Goal: Check status: Check status

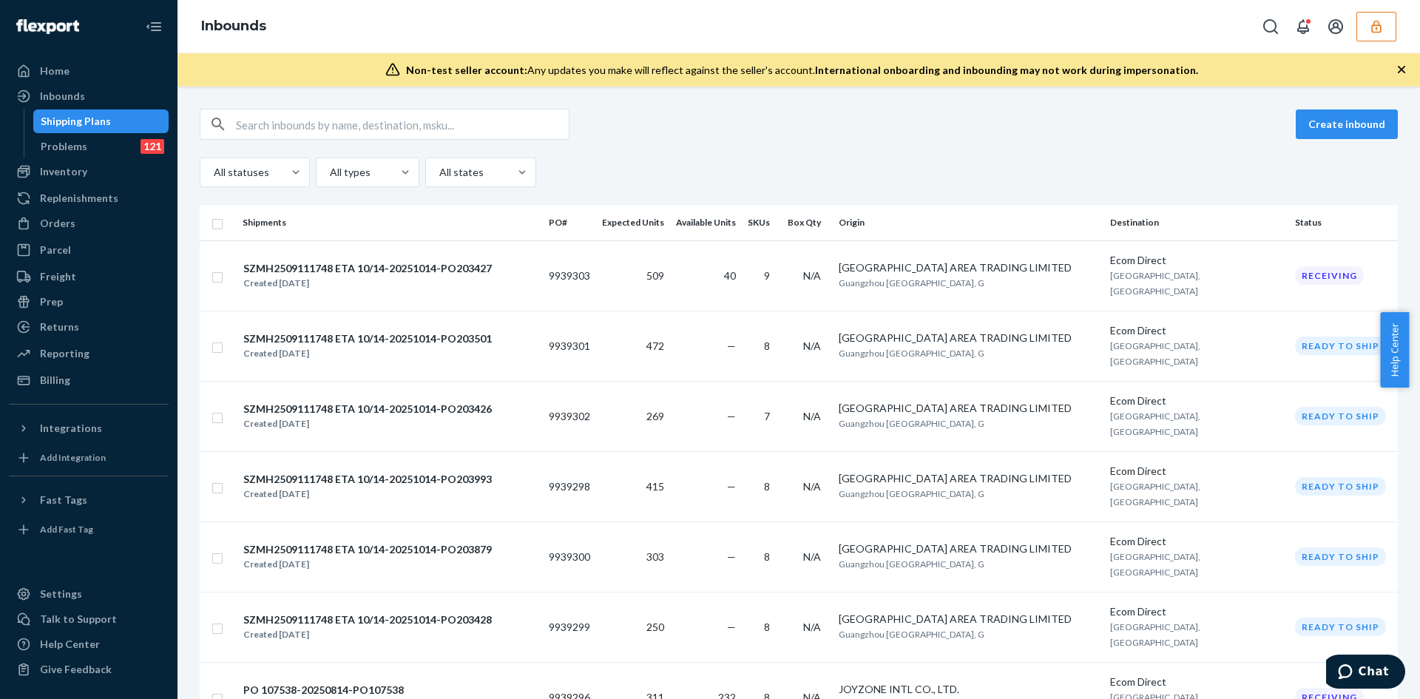
click at [1375, 42] on div "Inbounds" at bounding box center [798, 26] width 1242 height 53
click at [1371, 32] on icon "button" at bounding box center [1376, 26] width 10 height 13
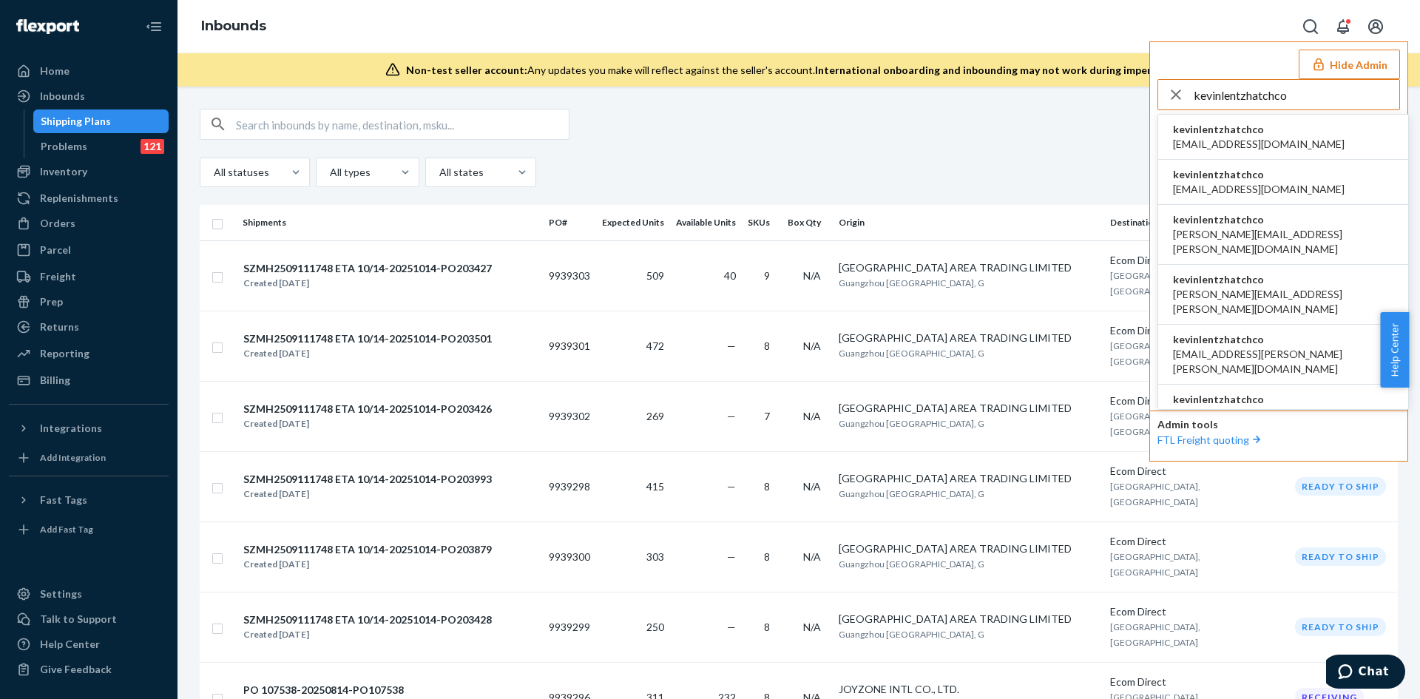
type input "kevinlentzhatchco"
click at [1264, 142] on li "kevinlentzhatchco abhi@hatch.co" at bounding box center [1283, 137] width 250 height 45
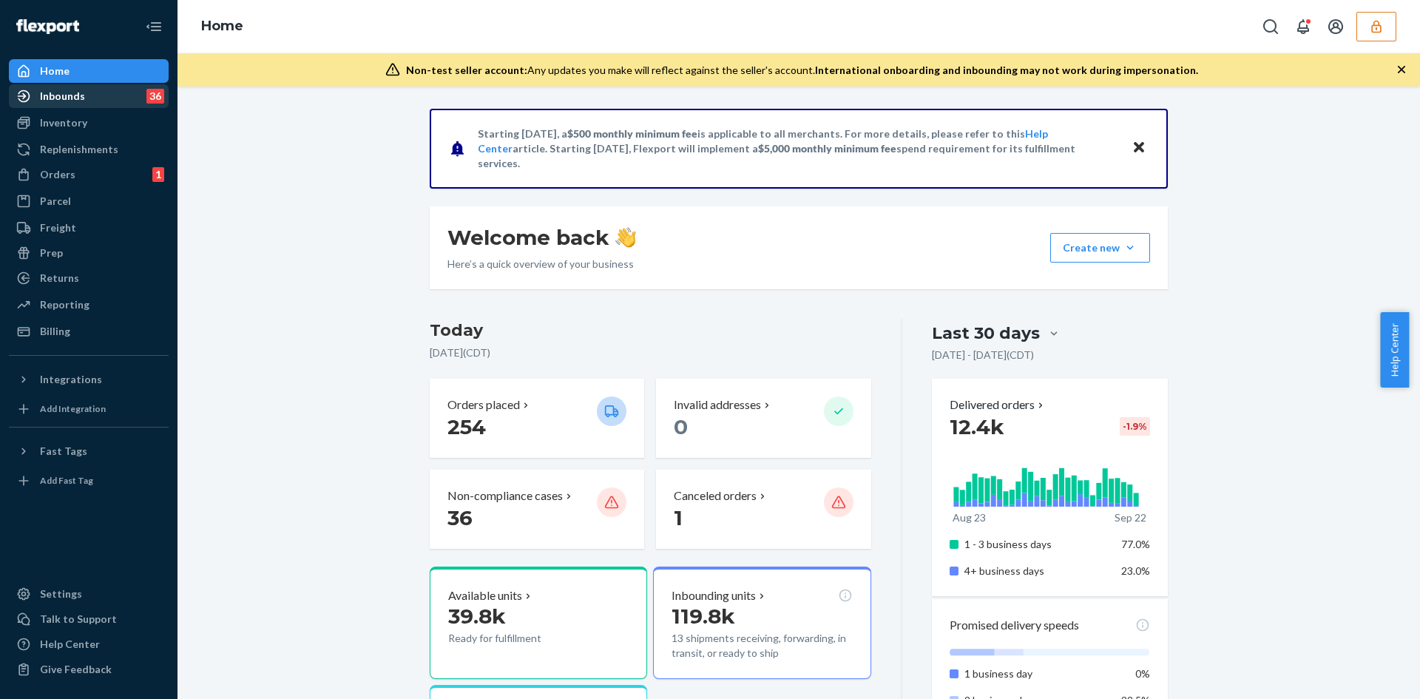
click at [69, 100] on div "Inbounds" at bounding box center [62, 96] width 45 height 15
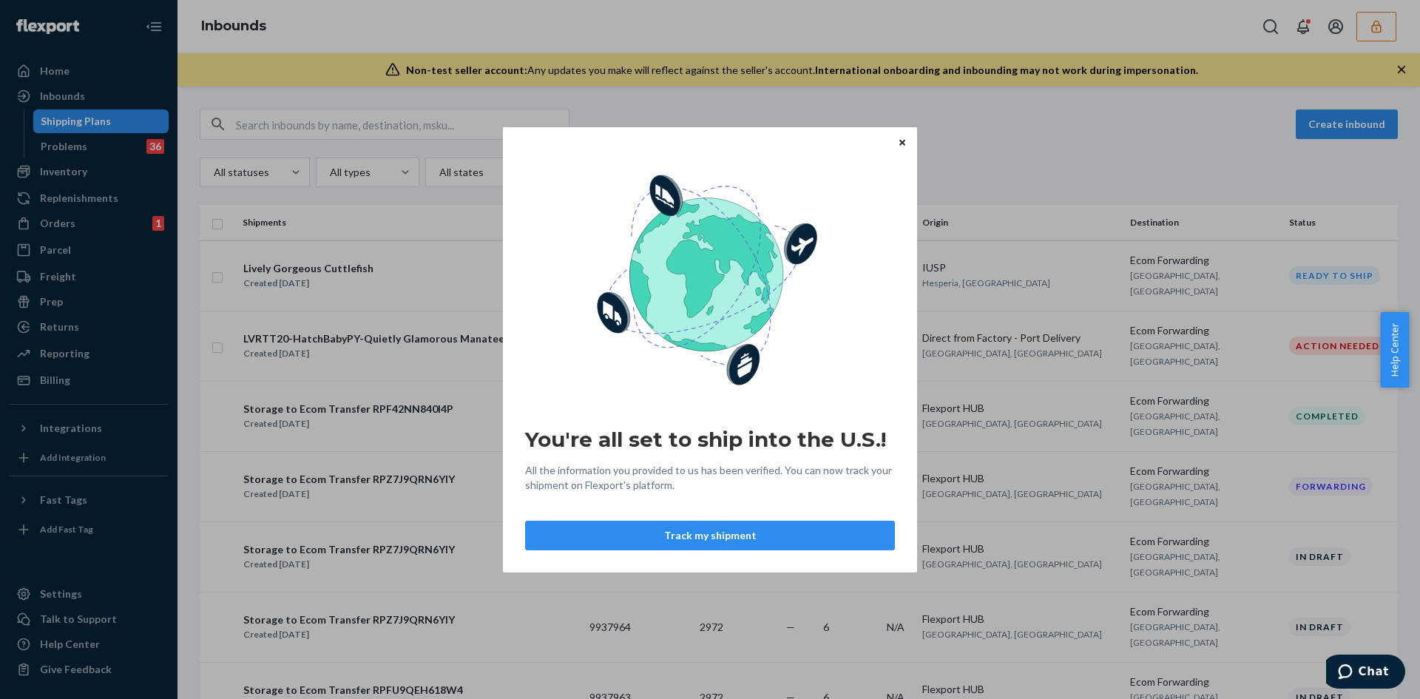
click at [901, 143] on icon "Close" at bounding box center [902, 142] width 6 height 9
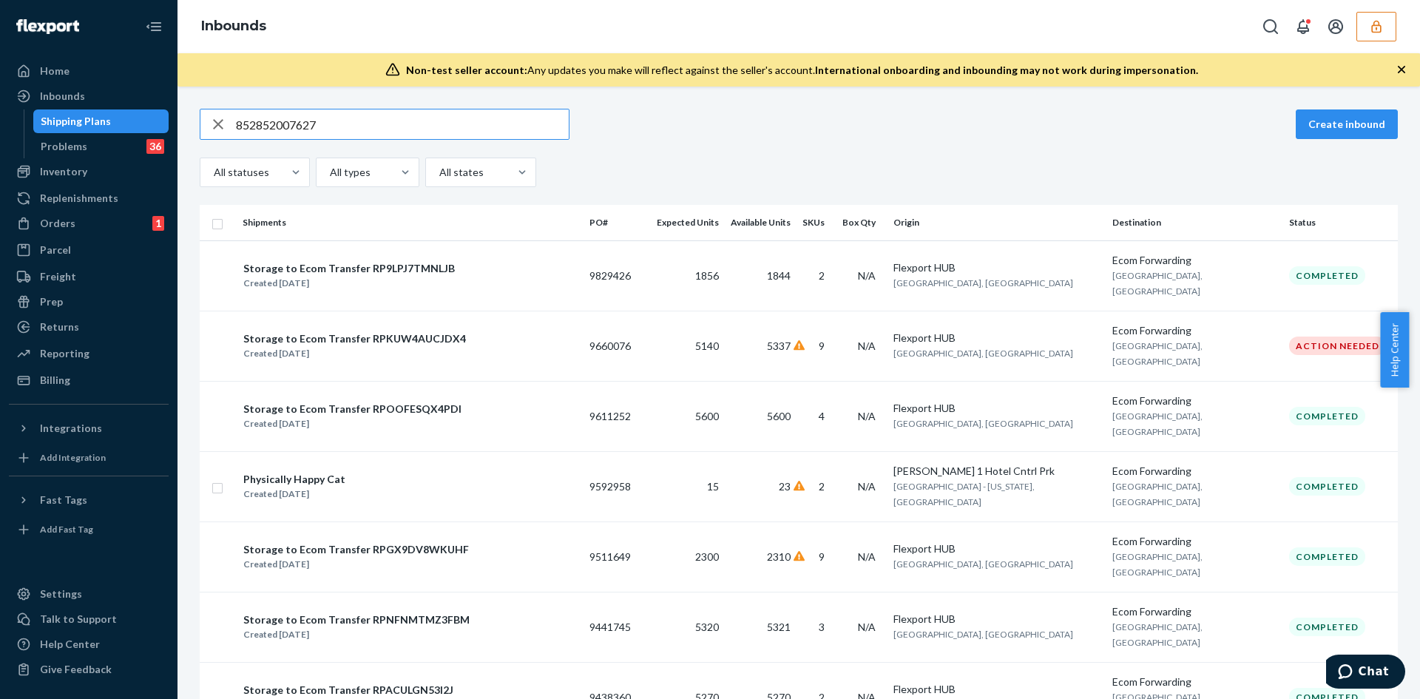
type input "852852007627"
click at [95, 172] on div "Inventory" at bounding box center [88, 171] width 157 height 21
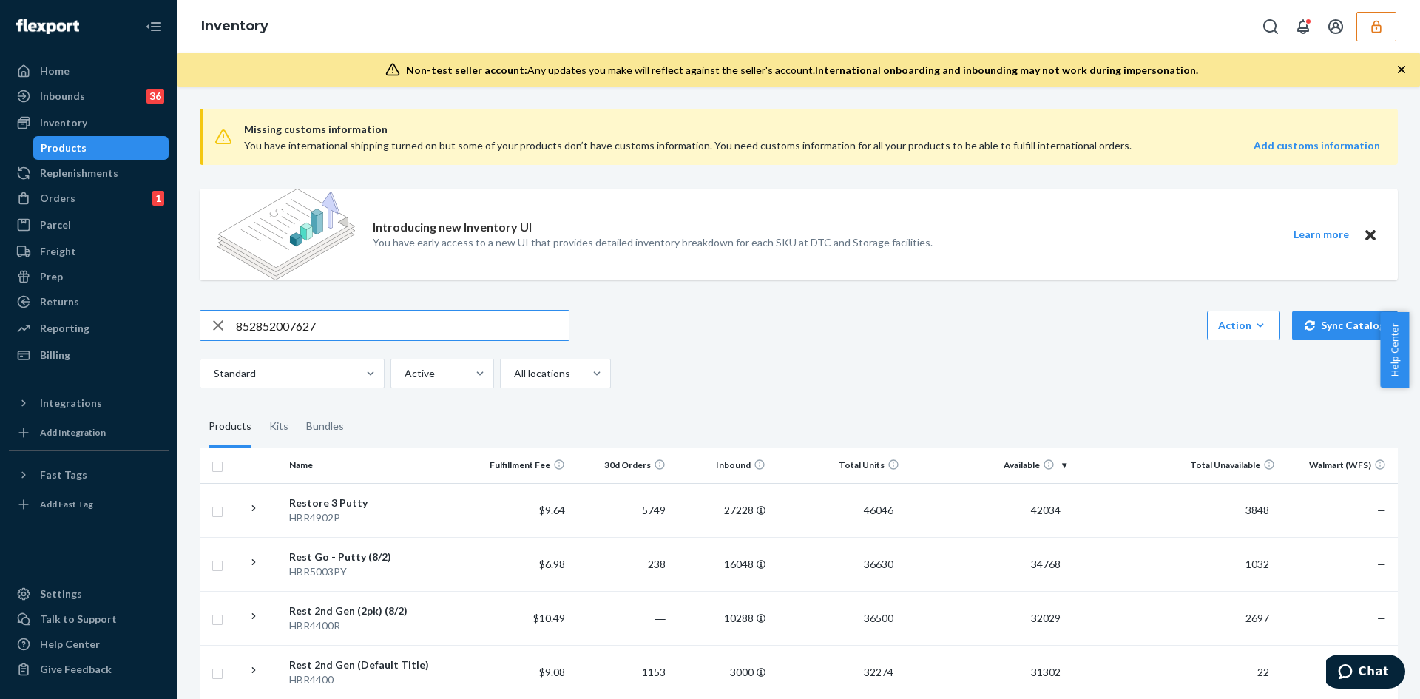
type input "852852007627"
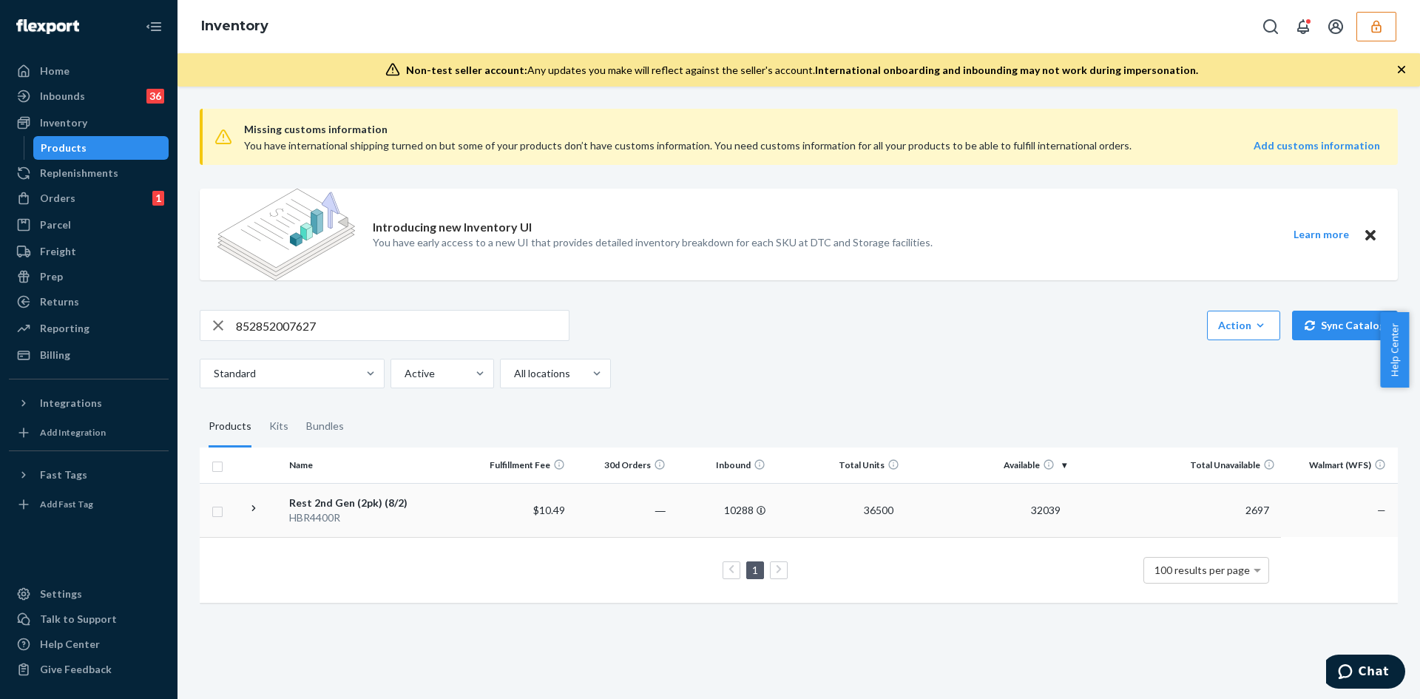
click at [256, 509] on icon at bounding box center [254, 508] width 14 height 14
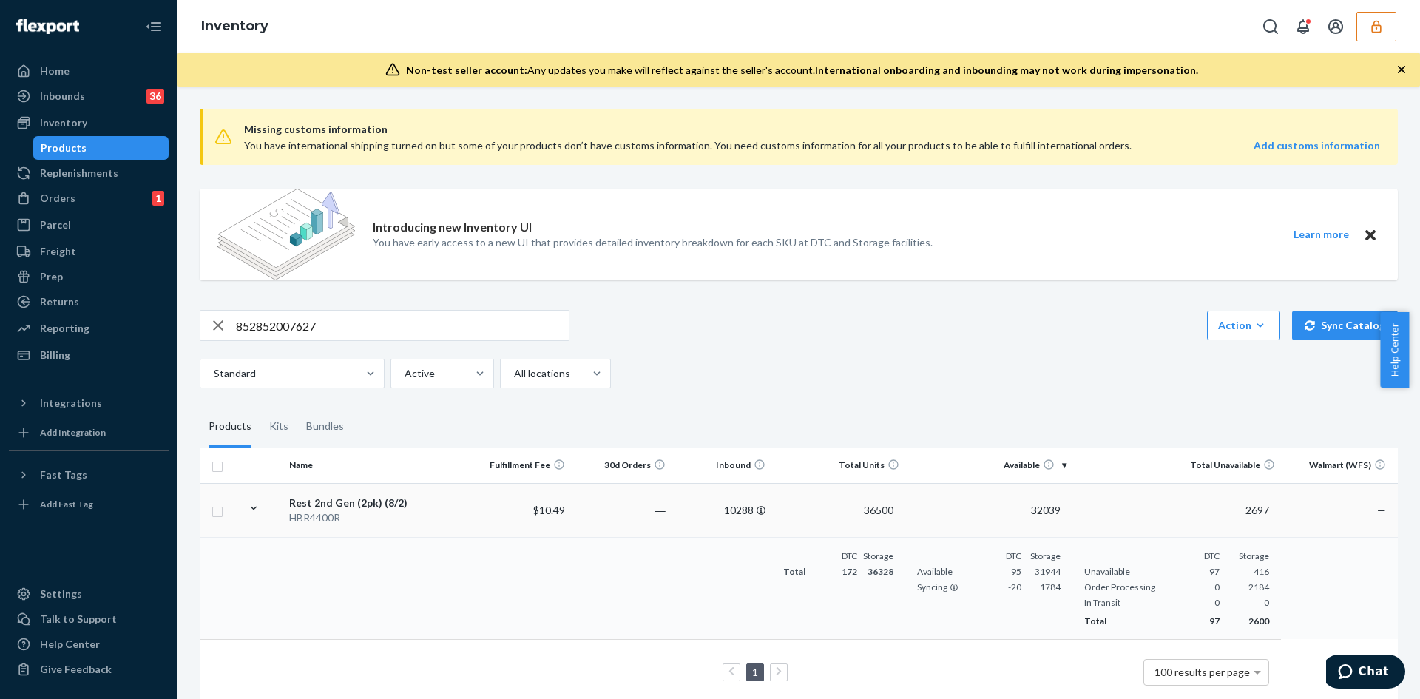
scroll to position [32, 0]
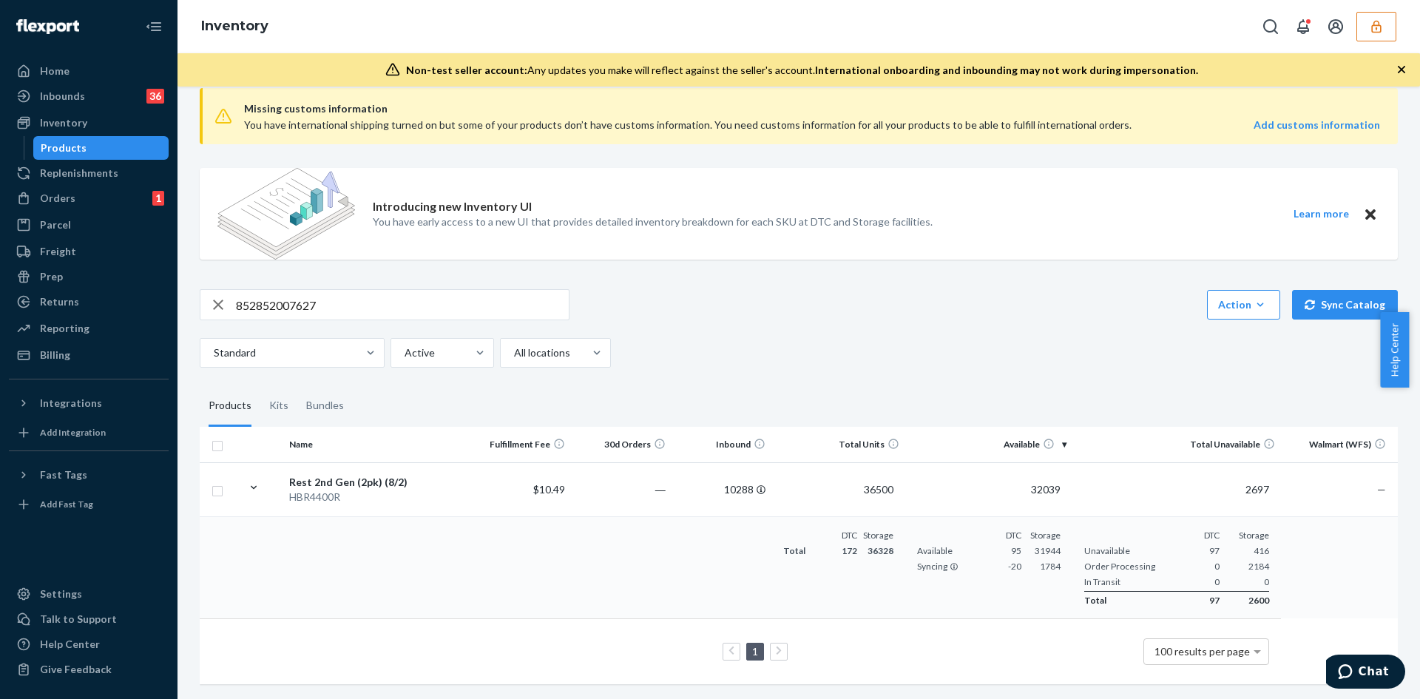
click at [256, 481] on icon at bounding box center [254, 488] width 14 height 14
